Goal: Complete application form

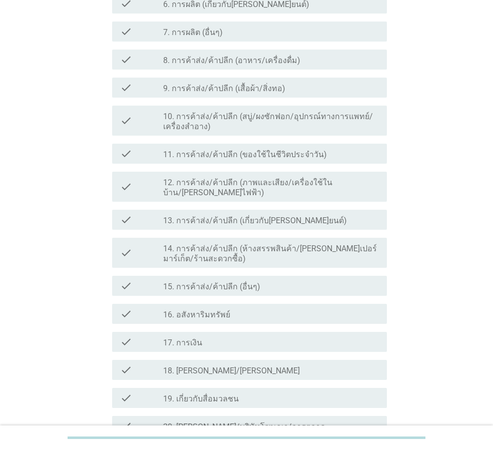
scroll to position [351, 0]
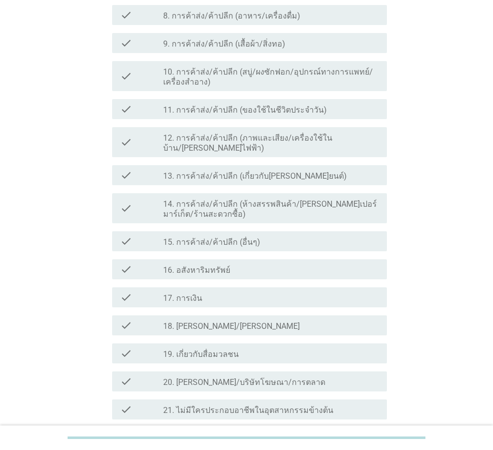
click at [173, 406] on label "21. ไม่มีใครประกอบอาชีพในอุตสาหกรรมข้างต้น" at bounding box center [248, 411] width 170 height 10
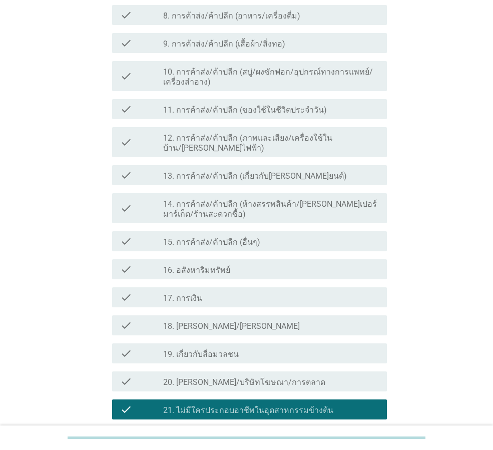
click at [363, 450] on div "ต่อไป" at bounding box center [361, 456] width 28 height 12
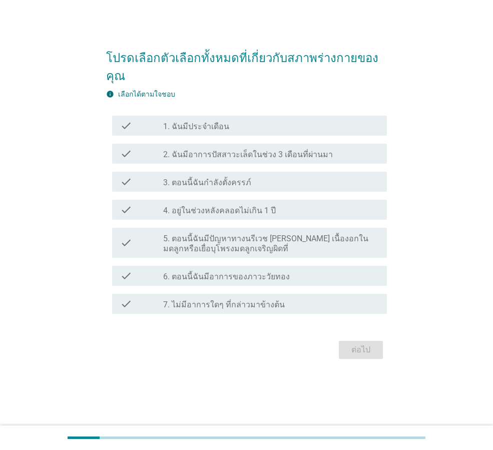
scroll to position [0, 0]
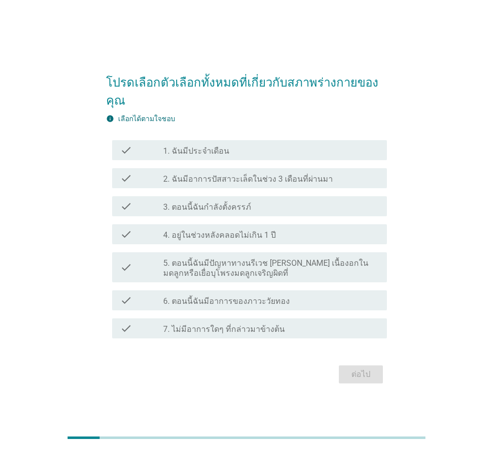
click at [209, 152] on label "1. ฉันมีประจำเดือน" at bounding box center [196, 151] width 66 height 10
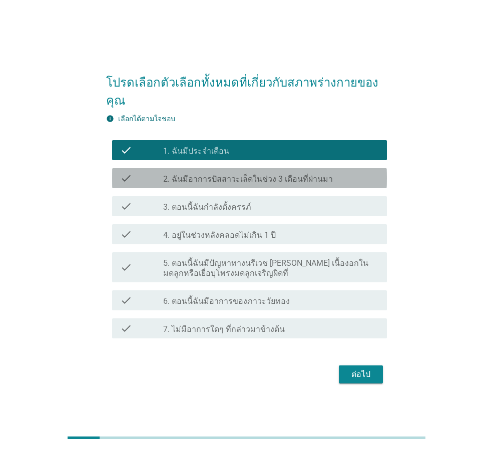
click at [170, 172] on div "check check_box_outline_blank 2. ฉันมีอาการปัสสาวะเล็ดในช่วง 3 เดือนที่ผ่านมา" at bounding box center [249, 178] width 275 height 20
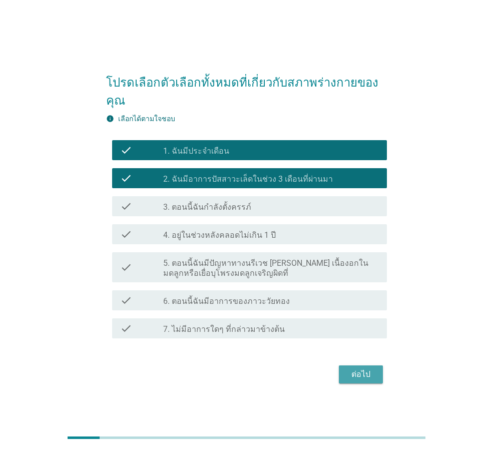
click at [370, 380] on div "ต่อไป" at bounding box center [361, 375] width 28 height 12
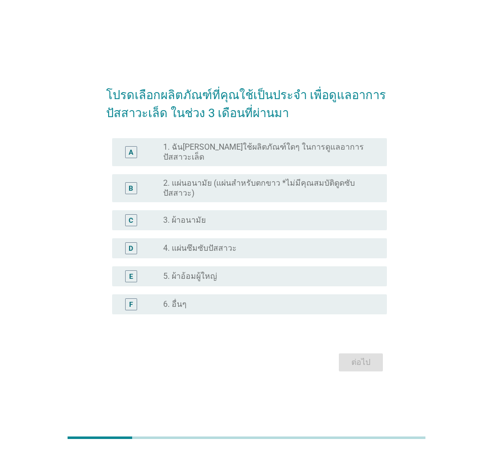
click at [222, 181] on label "2. แผ่นอนามัย (แผ่นสำหรับตกขาว *ไม่มีคุณสมบัติดูดซับปัสสาวะ)" at bounding box center [267, 188] width 208 height 20
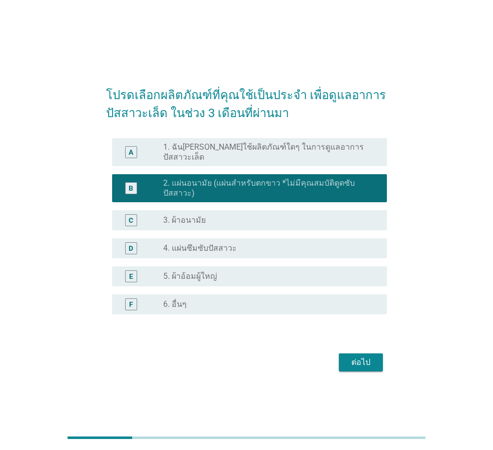
click at [255, 154] on label "1. ฉัน[PERSON_NAME]ใช้ผลิตภัณฑ์ใดๆ ในการดูแลอาการปัสสาวะเล็ด" at bounding box center [267, 152] width 208 height 20
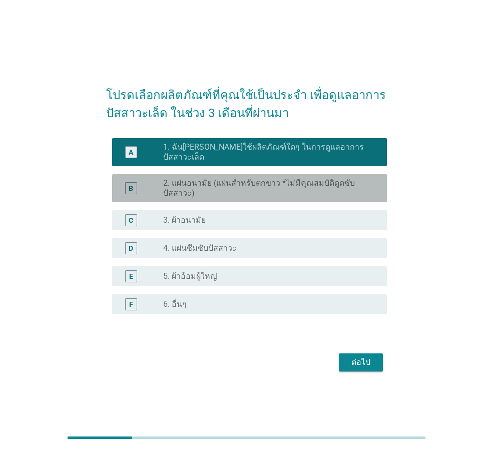
click at [274, 187] on label "2. แผ่นอนามัย (แผ่นสำหรับตกขาว *ไม่มีคุณสมบัติดูดซับปัสสาวะ)" at bounding box center [267, 188] width 208 height 20
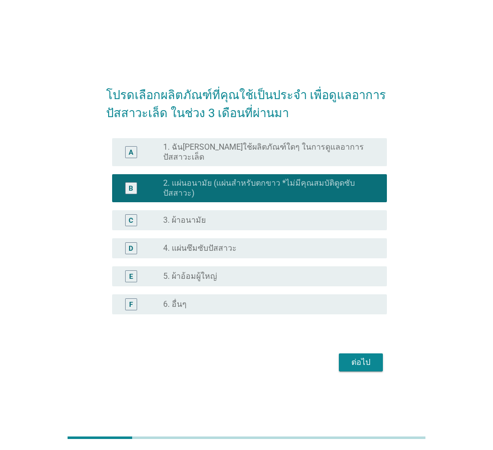
click at [370, 359] on div "ต่อไป" at bounding box center [361, 363] width 28 height 12
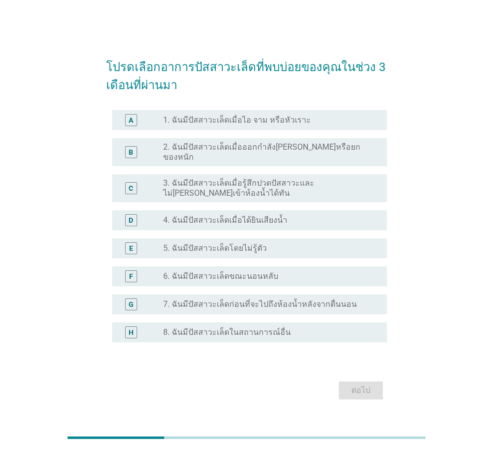
click at [261, 120] on label "1. ฉันมีปัสสาวะเล็ดเมื่อไอ จาม หรือหัวเราะ" at bounding box center [237, 120] width 148 height 10
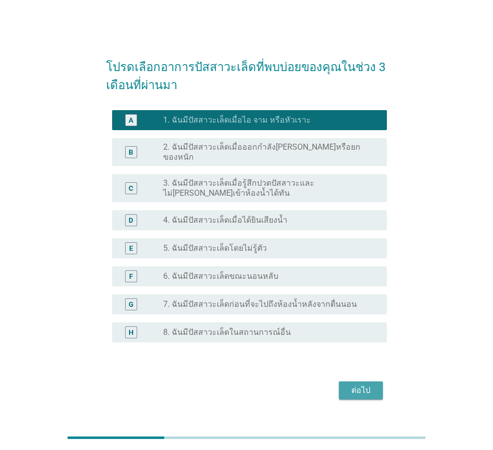
click at [373, 388] on div "ต่อไป" at bounding box center [361, 391] width 28 height 12
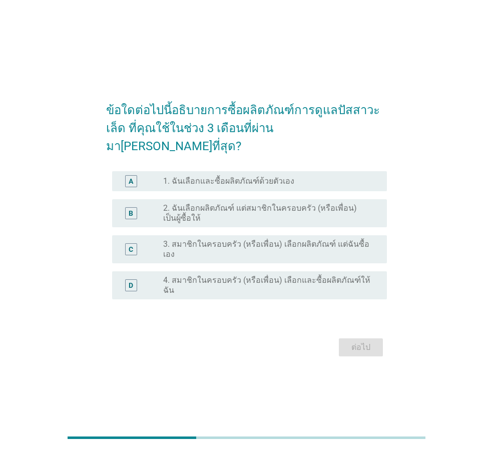
click at [261, 172] on div "A radio_button_unchecked 1. ฉันเลือกและซื้อผลิตภัณฑ์ด้วยตัวเอง" at bounding box center [249, 181] width 275 height 20
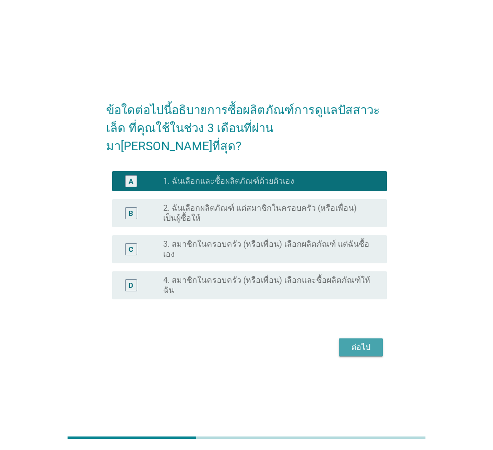
click at [370, 342] on div "ต่อไป" at bounding box center [361, 348] width 28 height 12
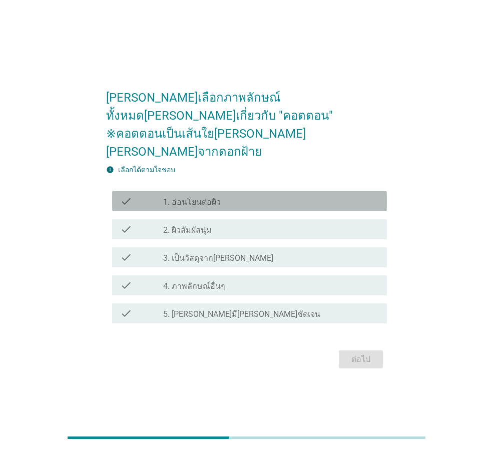
click at [223, 195] on div "check_box_outline_blank 1. อ่อนโยนต่อผิว" at bounding box center [271, 201] width 216 height 12
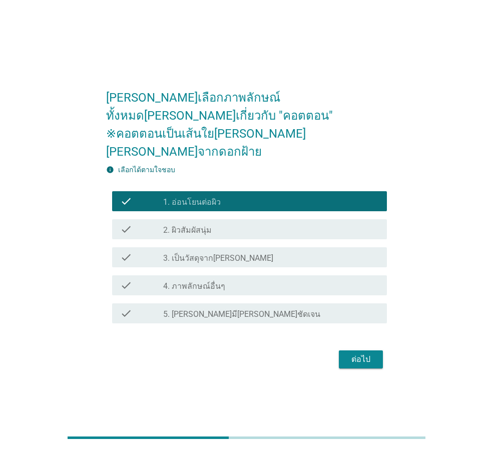
click at [224, 223] on div "check_box_outline_blank 2. ผิวสัมผัสนุ่ม" at bounding box center [271, 229] width 216 height 12
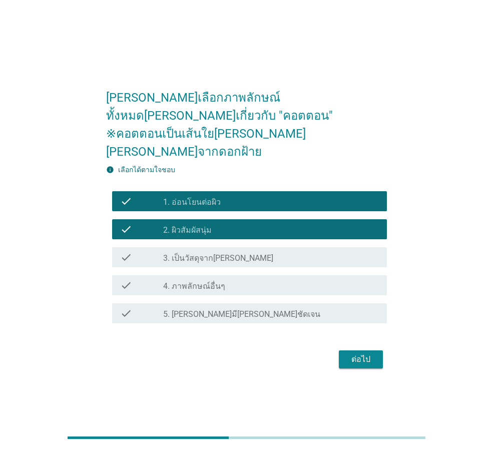
click at [220, 253] on label "3. เป็นวัสดุจาก[PERSON_NAME]" at bounding box center [218, 258] width 110 height 10
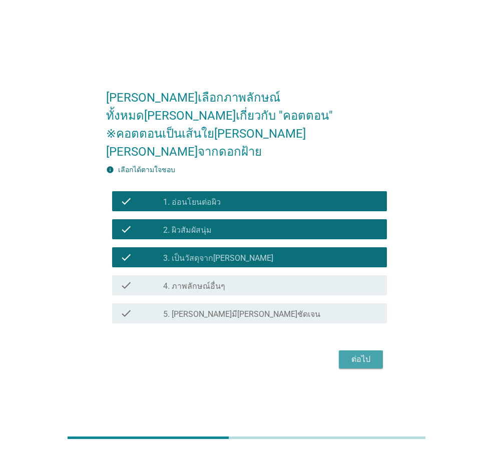
click at [364, 354] on div "ต่อไป" at bounding box center [361, 360] width 28 height 12
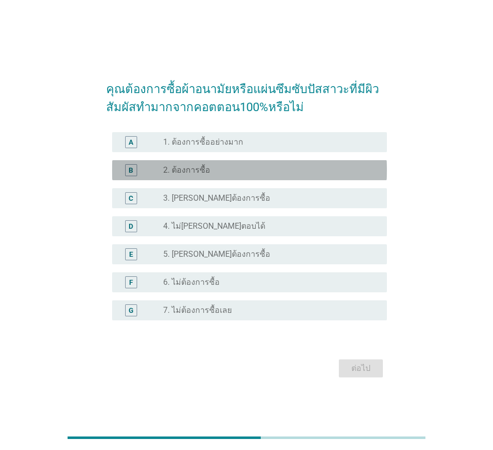
click at [228, 174] on div "radio_button_unchecked 2. ต้องการซื้อ" at bounding box center [267, 170] width 208 height 10
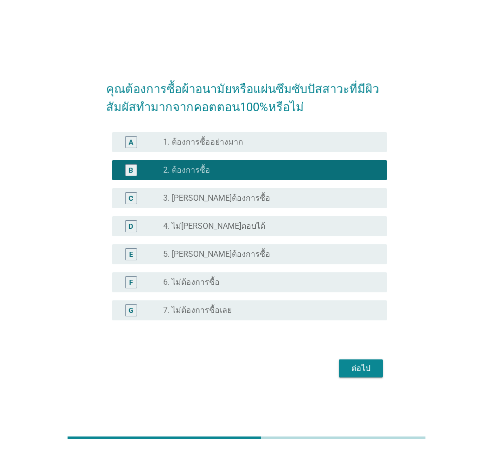
click at [372, 369] on div "ต่อไป" at bounding box center [361, 369] width 28 height 12
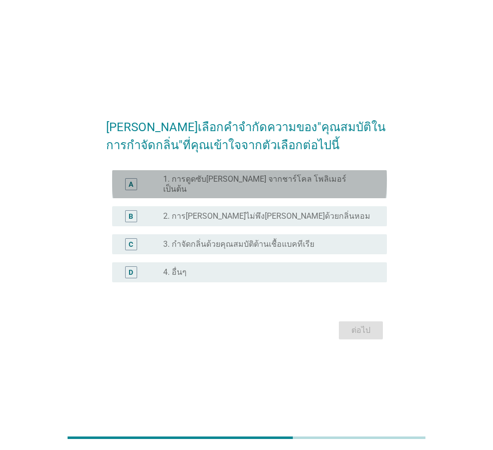
click at [212, 181] on label "1. การดูดซับ[PERSON_NAME] จากชาร์โคล โพลิเมอร์ เป็นต้น" at bounding box center [267, 184] width 208 height 20
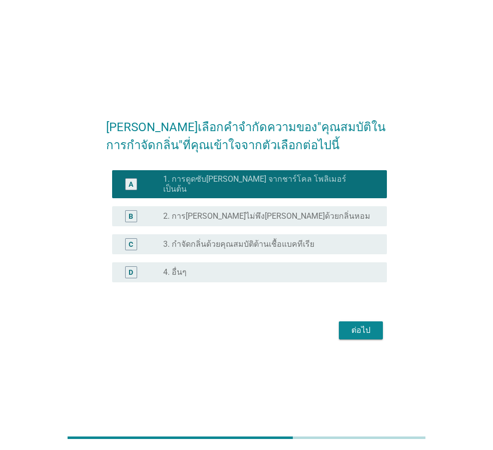
click at [212, 239] on label "3. กำจัดกลิ่นด้วยคุณสมบัติต้านเชื้อแบคทีเรีย" at bounding box center [238, 244] width 151 height 10
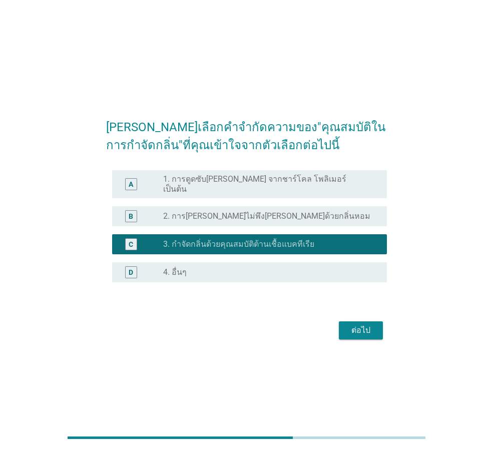
click at [216, 213] on label "2. การ[PERSON_NAME]ไม่พึง[PERSON_NAME]ด้วยกลิ่นหอม" at bounding box center [266, 216] width 207 height 10
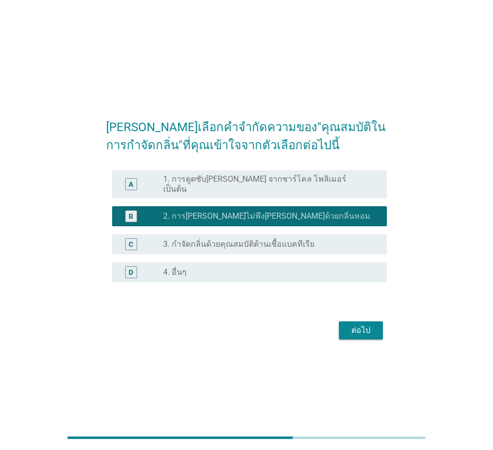
click at [225, 244] on label "3. กำจัดกลิ่นด้วยคุณสมบัติต้านเชื้อแบคทีเรีย" at bounding box center [238, 244] width 151 height 10
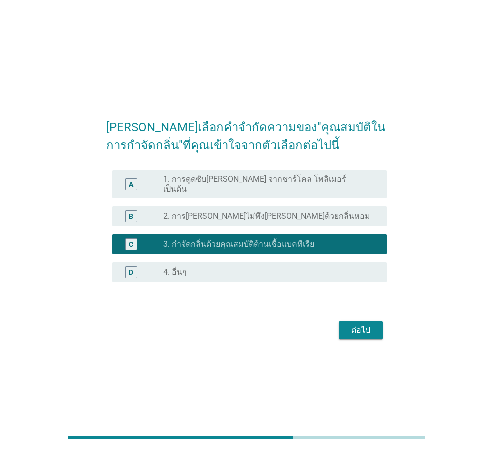
click at [357, 325] on div "ต่อไป" at bounding box center [361, 331] width 28 height 12
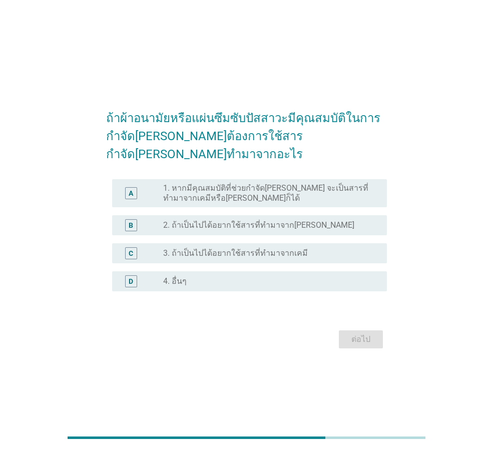
click at [239, 220] on label "2. ถ้าเป็นไปได้อยากใช้สารที่ทำมาจาก[PERSON_NAME]" at bounding box center [258, 225] width 191 height 10
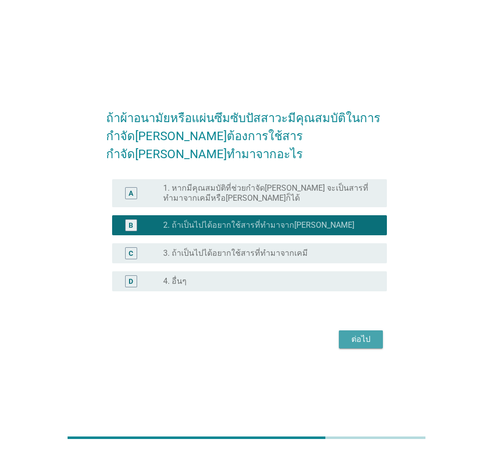
click at [352, 334] on div "ต่อไป" at bounding box center [361, 340] width 28 height 12
